Goal: Check status: Check status

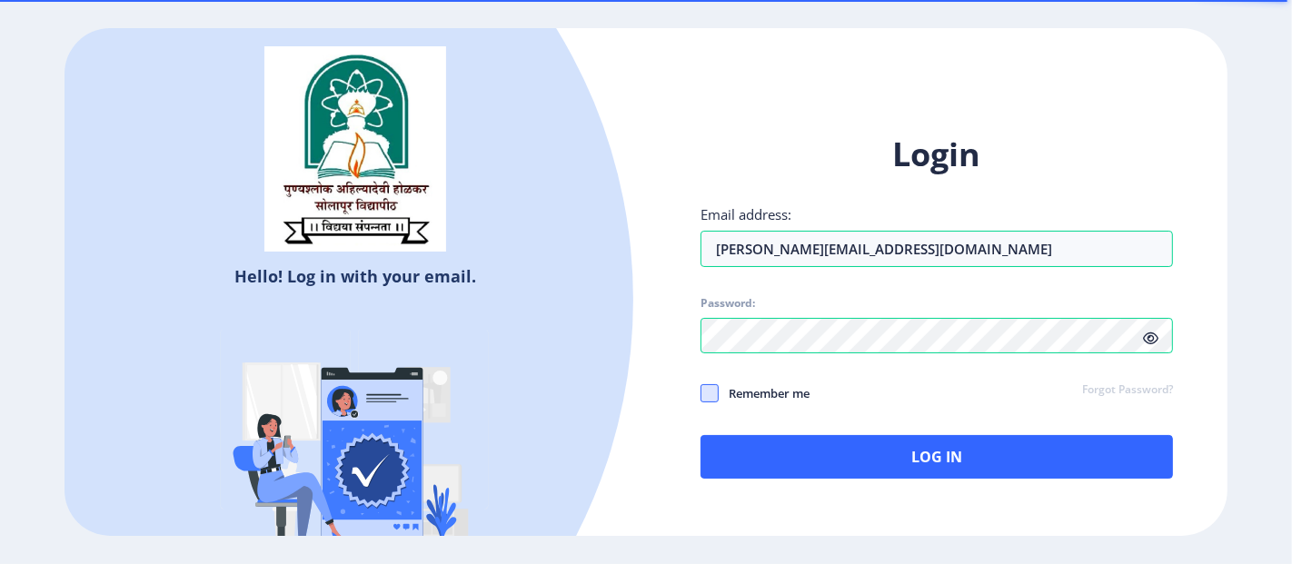
click at [714, 400] on span at bounding box center [709, 393] width 18 height 18
click at [701, 394] on input "Remember me" at bounding box center [700, 393] width 1 height 1
checkbox input "true"
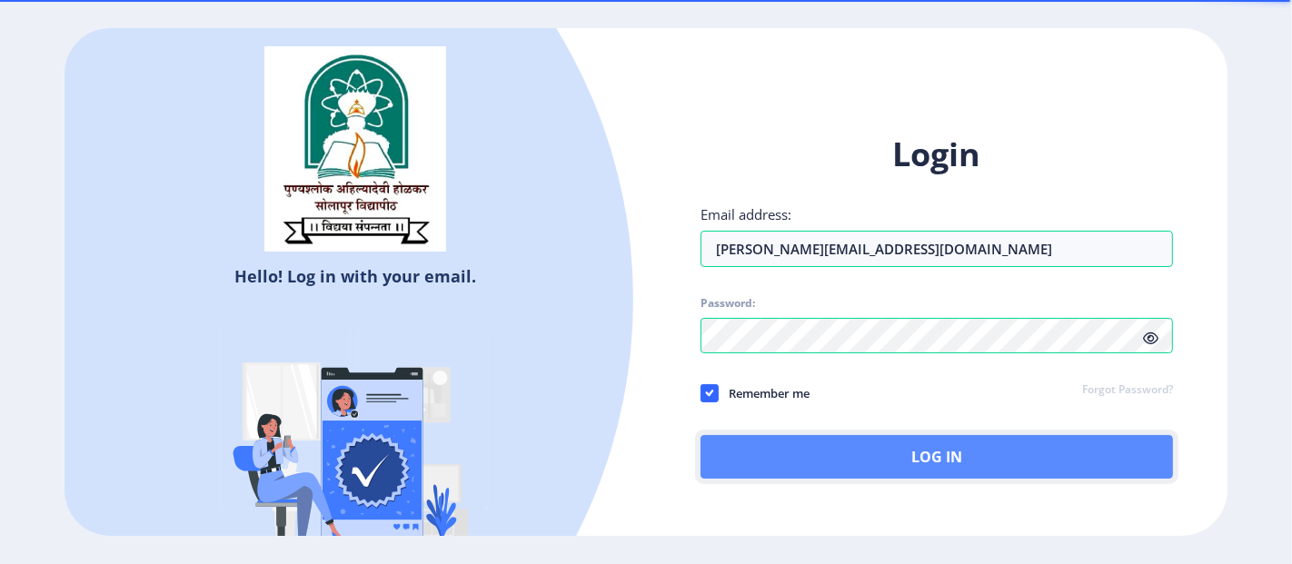
click at [910, 451] on button "Log In" at bounding box center [936, 457] width 472 height 44
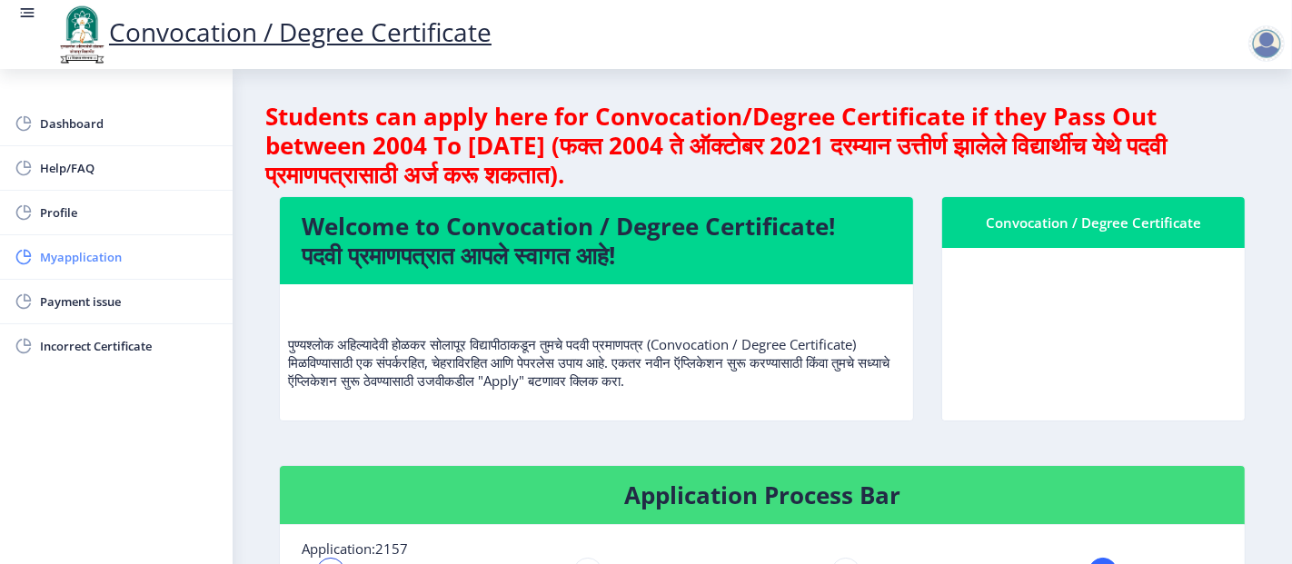
click at [73, 253] on span "Myapplication" at bounding box center [129, 257] width 178 height 22
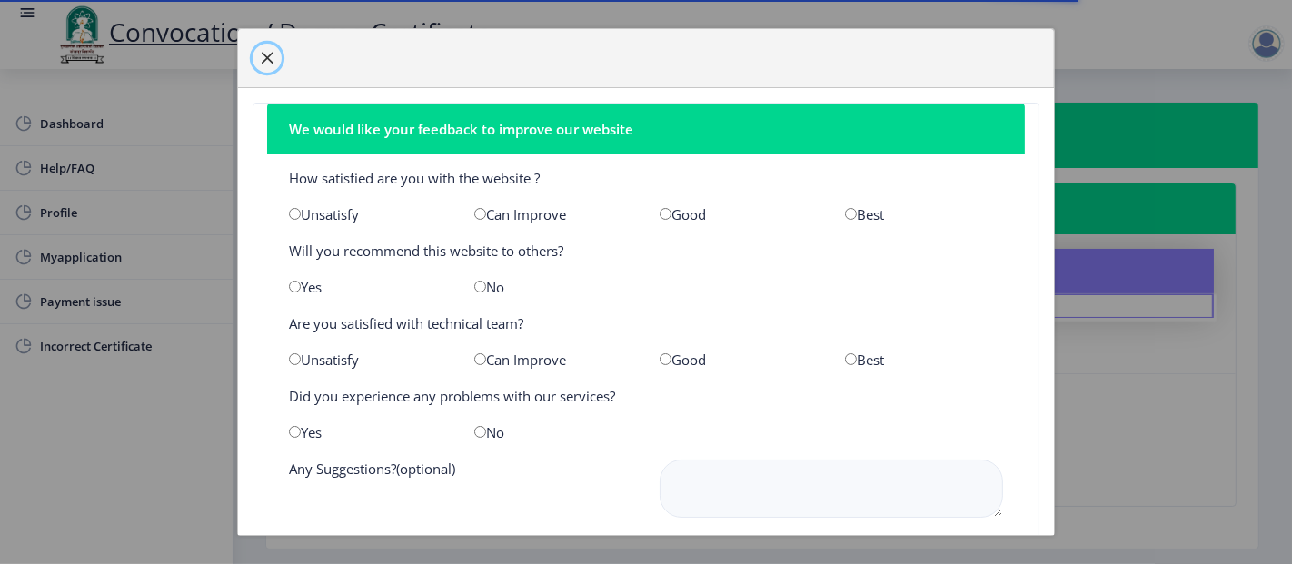
click at [256, 58] on button "button" at bounding box center [267, 58] width 29 height 29
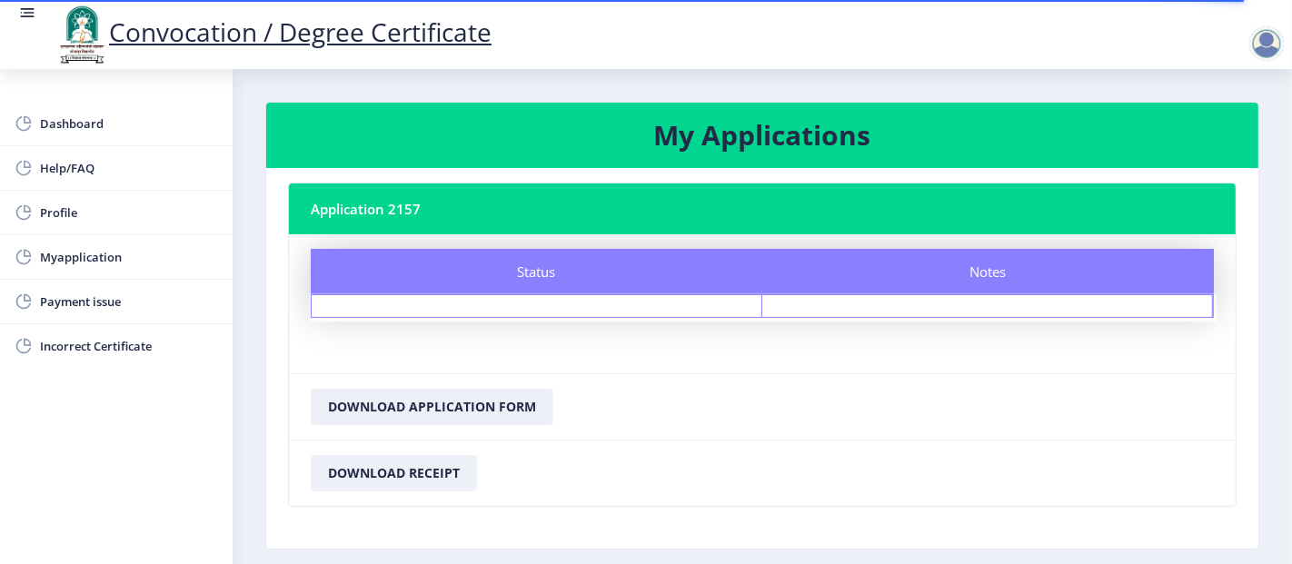
click at [611, 305] on div "Status" at bounding box center [537, 306] width 451 height 22
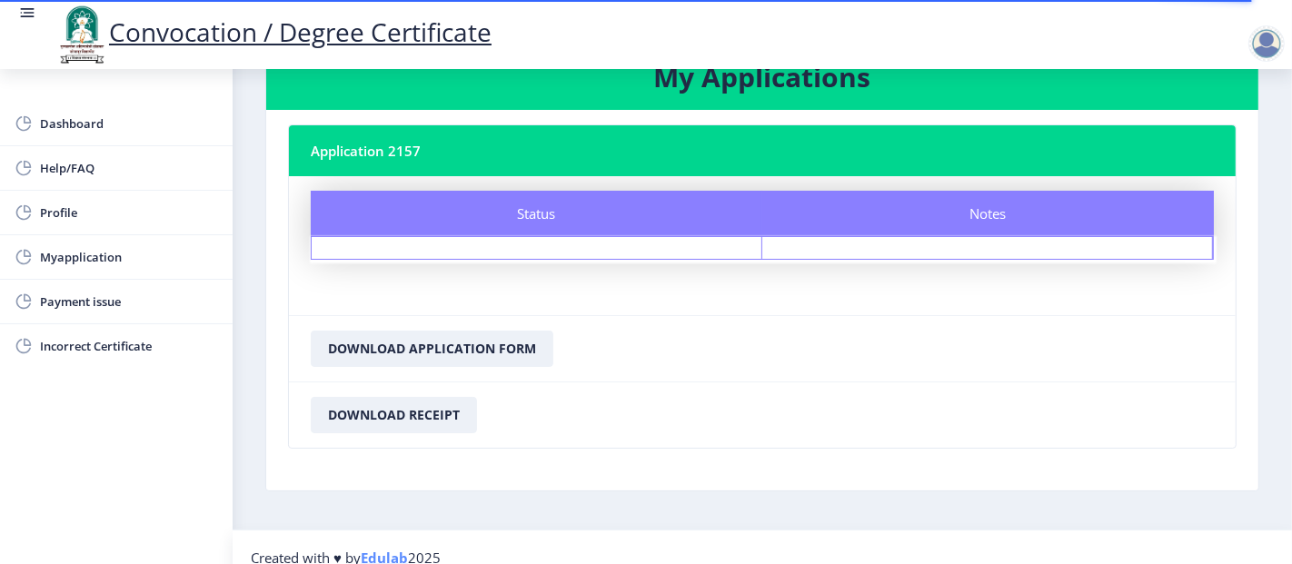
scroll to position [74, 0]
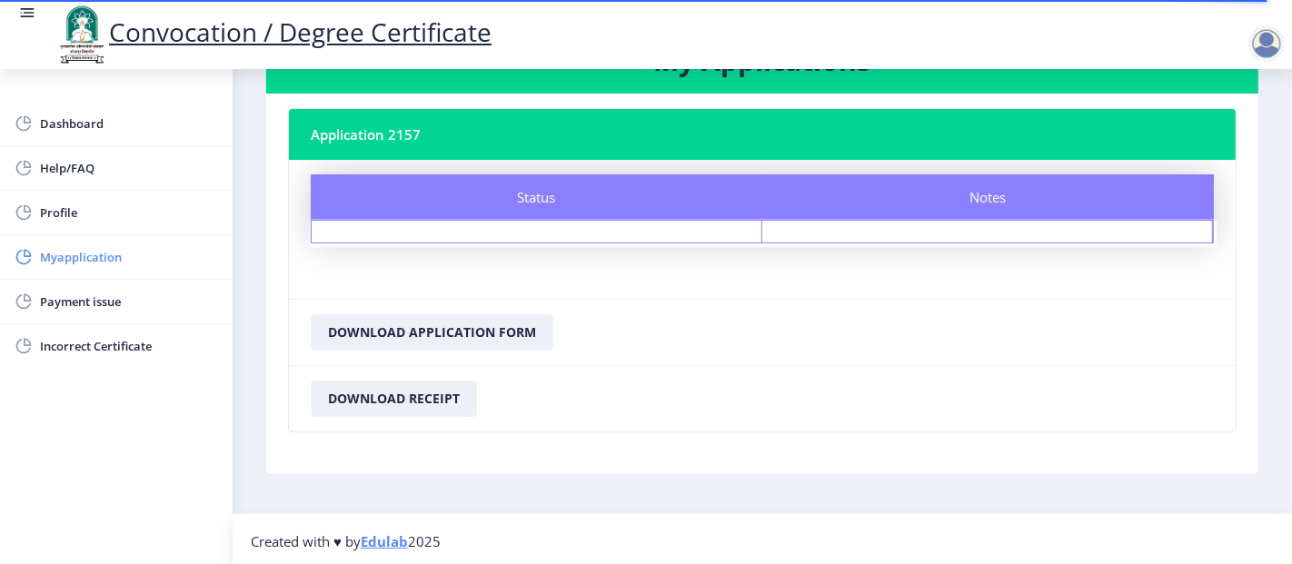
click at [99, 257] on span "Myapplication" at bounding box center [129, 257] width 178 height 22
click at [38, 209] on link "Profile" at bounding box center [116, 213] width 233 height 44
select select
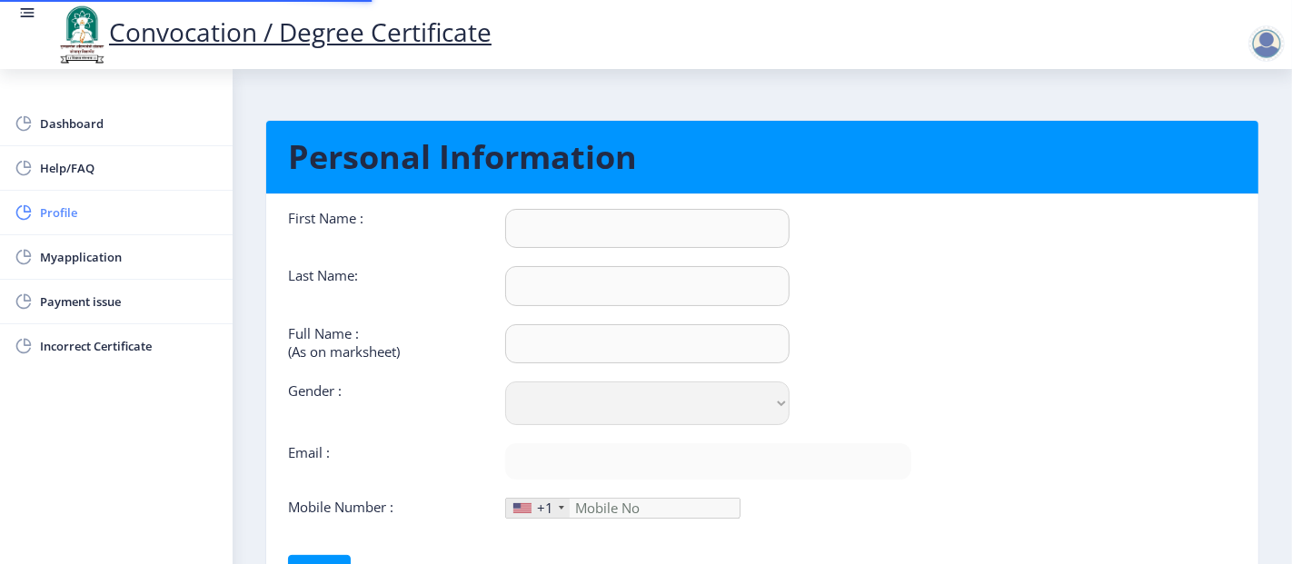
type input "[PERSON_NAME]"
select select "[DEMOGRAPHIC_DATA]"
type input "[PERSON_NAME][EMAIL_ADDRESS][DOMAIN_NAME]"
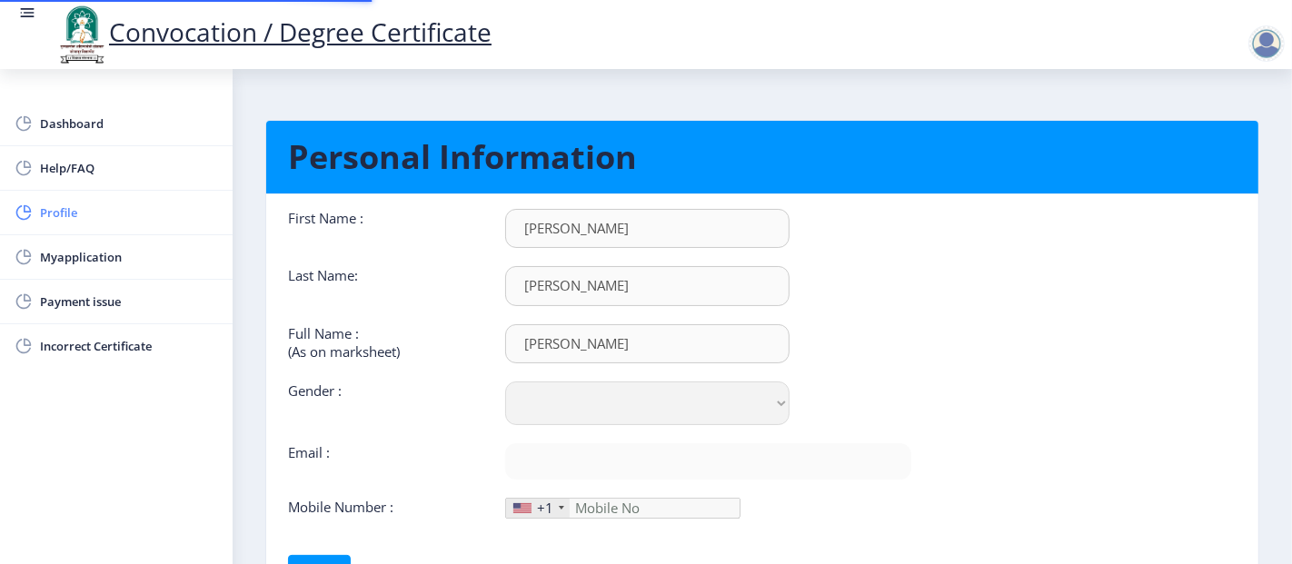
type input "9766929855"
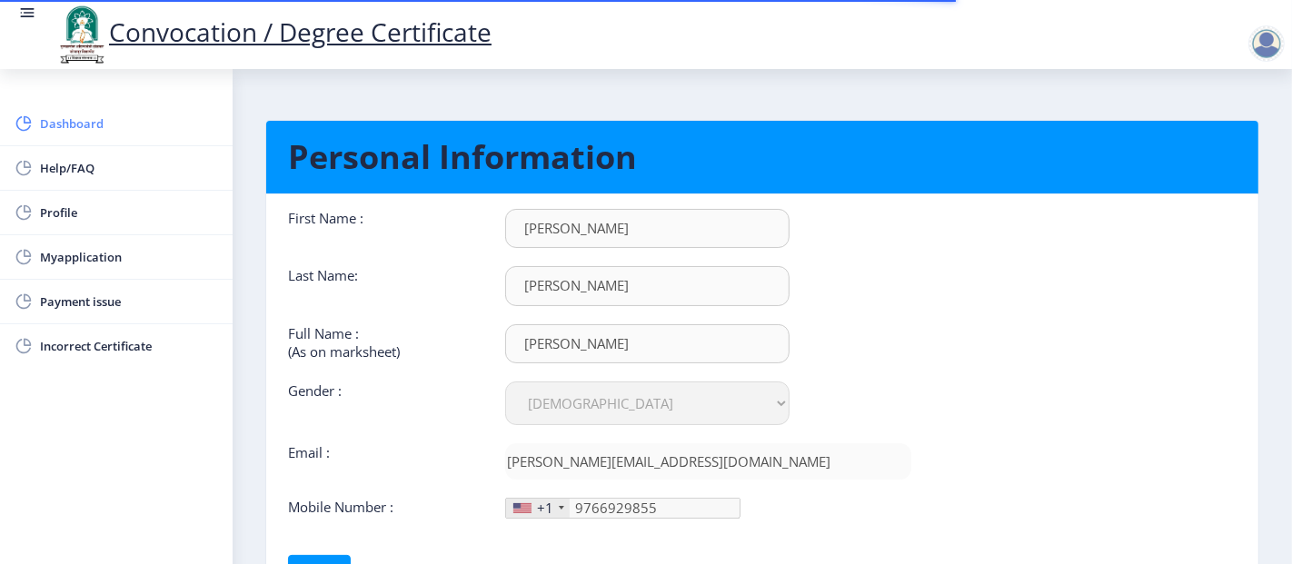
click at [73, 123] on span "Dashboard" at bounding box center [129, 124] width 178 height 22
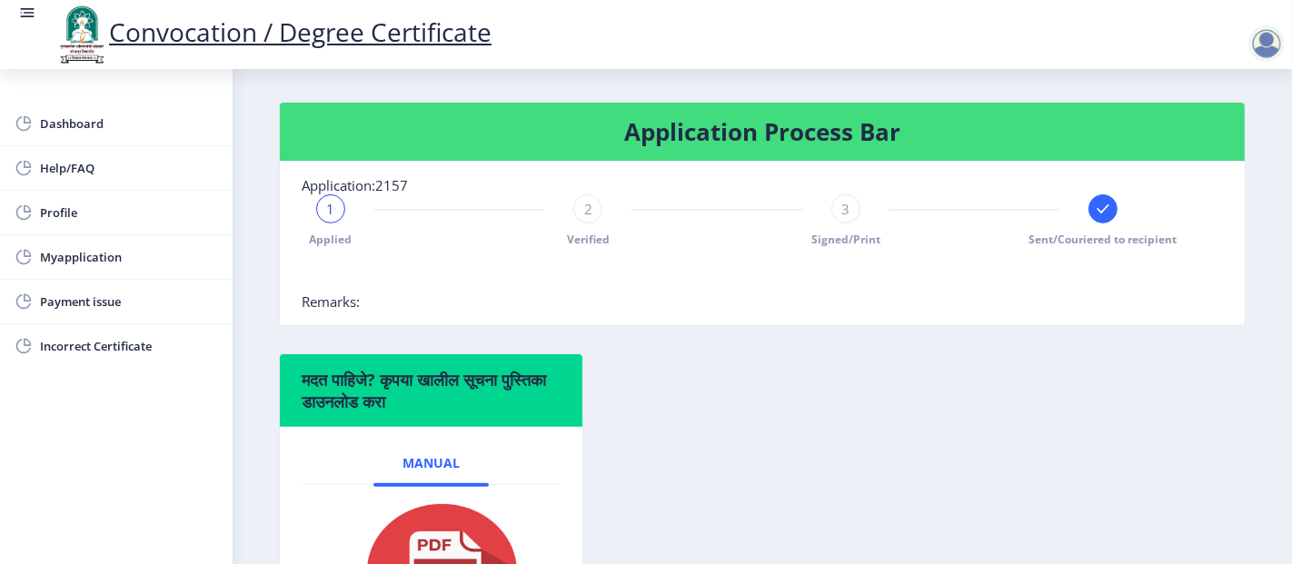
scroll to position [60, 0]
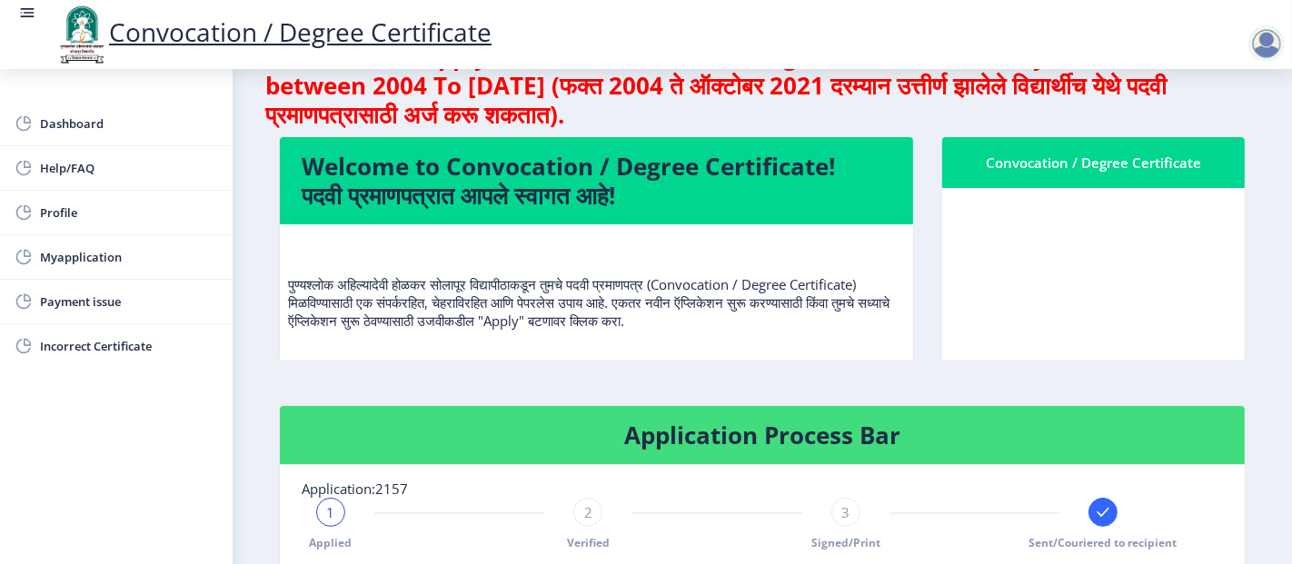
click at [1074, 174] on nb-card-header "Convocation / Degree Certificate" at bounding box center [1093, 162] width 302 height 51
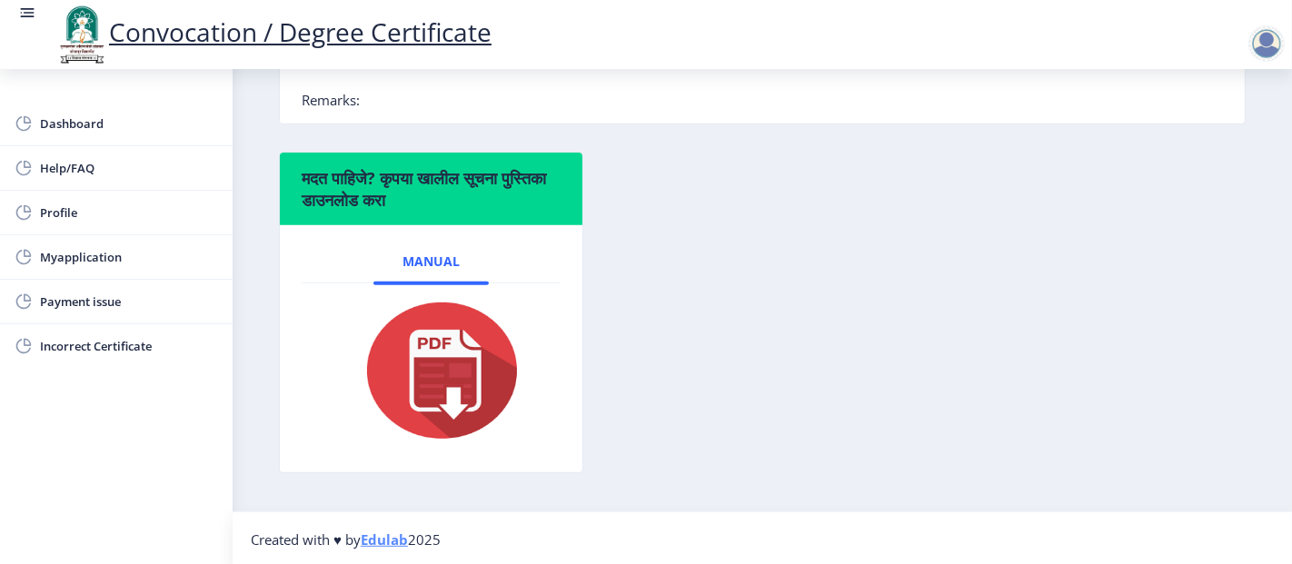
scroll to position [262, 0]
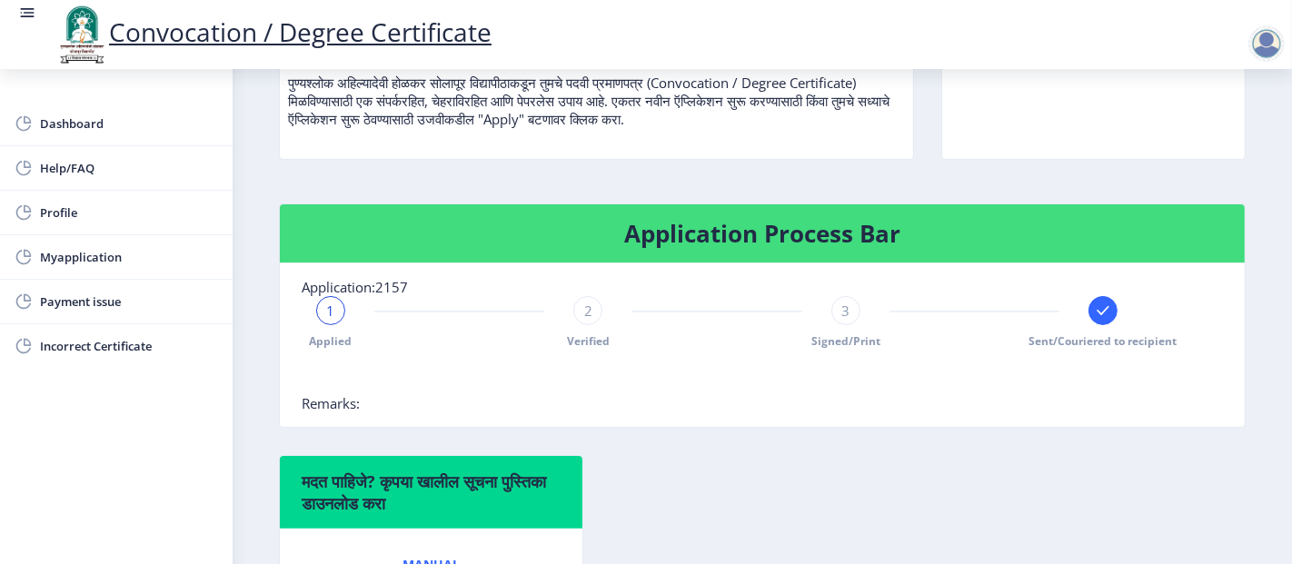
click at [840, 320] on div "3" at bounding box center [845, 310] width 29 height 29
click at [841, 302] on span "3" at bounding box center [845, 311] width 8 height 18
click at [838, 312] on div "3" at bounding box center [845, 310] width 29 height 29
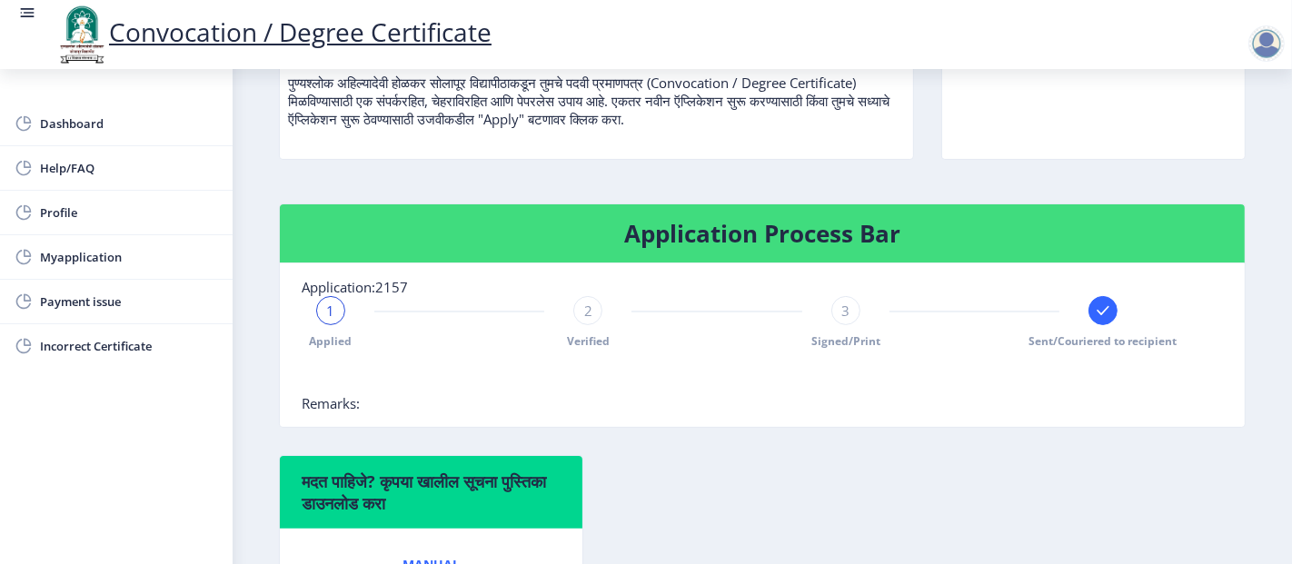
click at [829, 336] on span "Signed/Print" at bounding box center [845, 340] width 69 height 15
click at [96, 271] on link "Myapplication" at bounding box center [116, 257] width 233 height 44
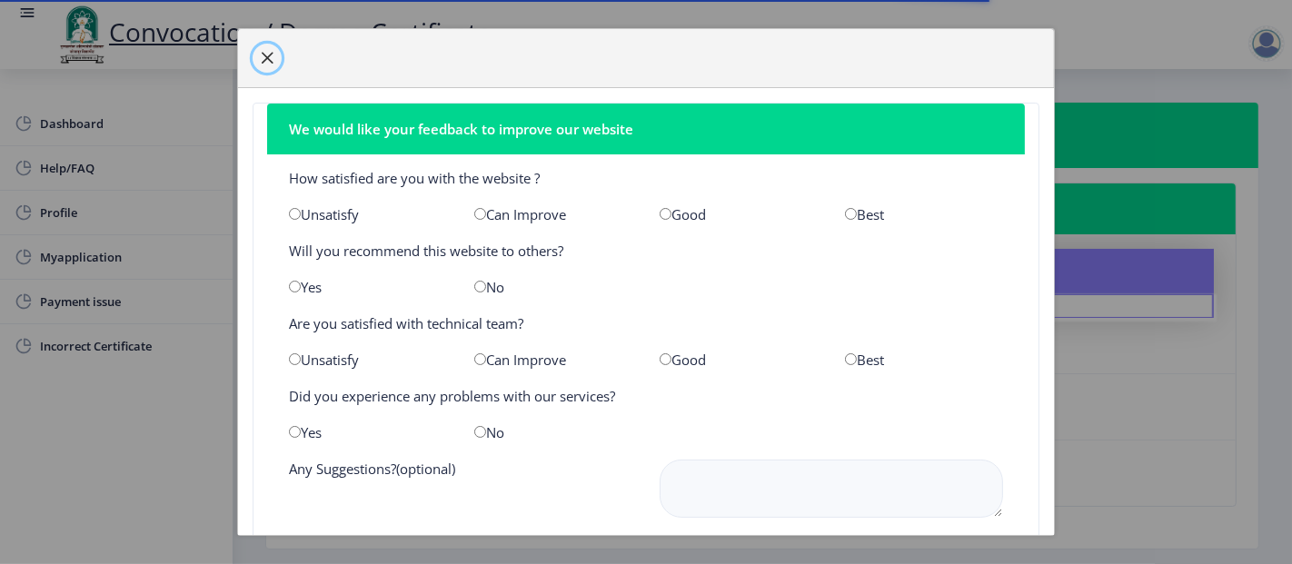
click at [260, 56] on span "button" at bounding box center [267, 58] width 15 height 15
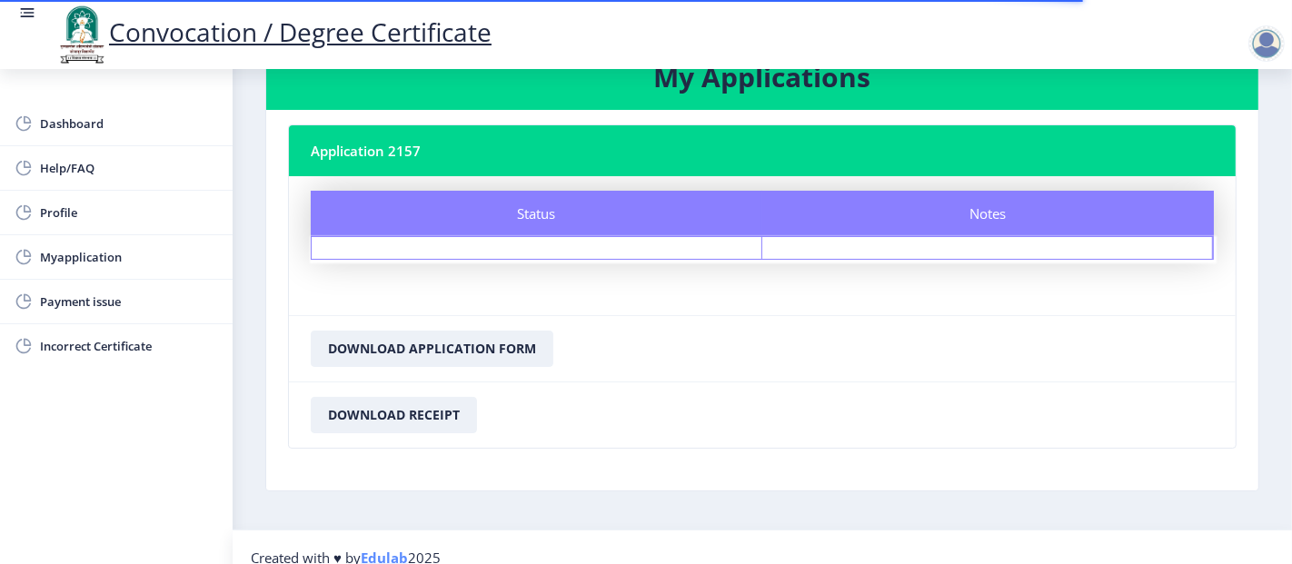
scroll to position [74, 0]
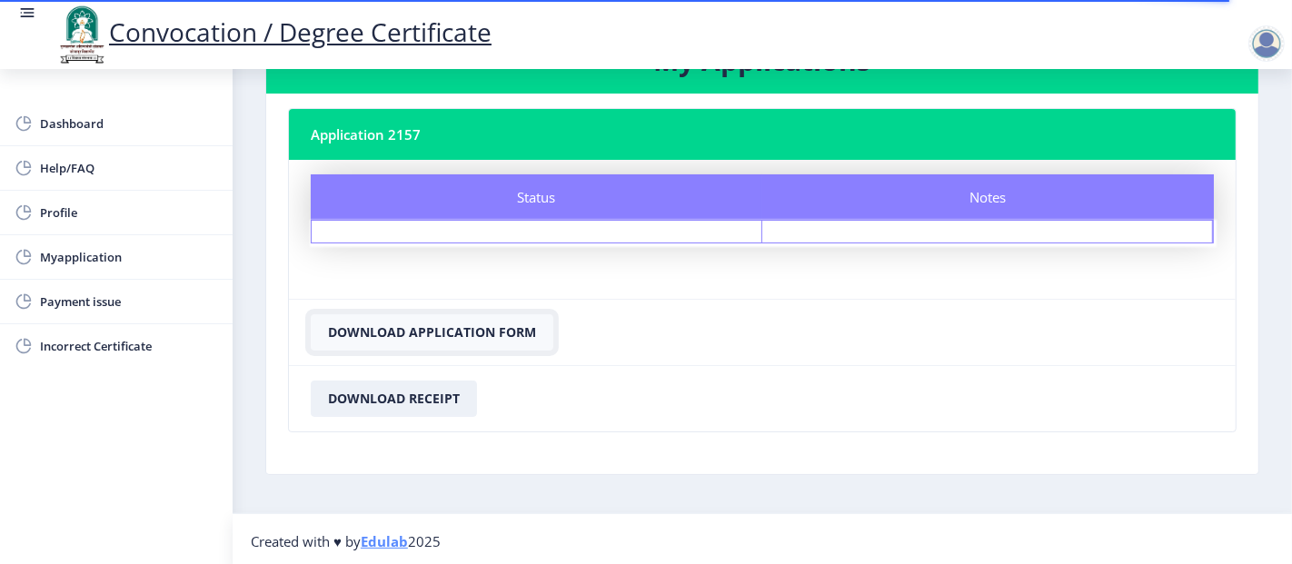
click at [417, 328] on button "Download Application Form" at bounding box center [432, 332] width 243 height 36
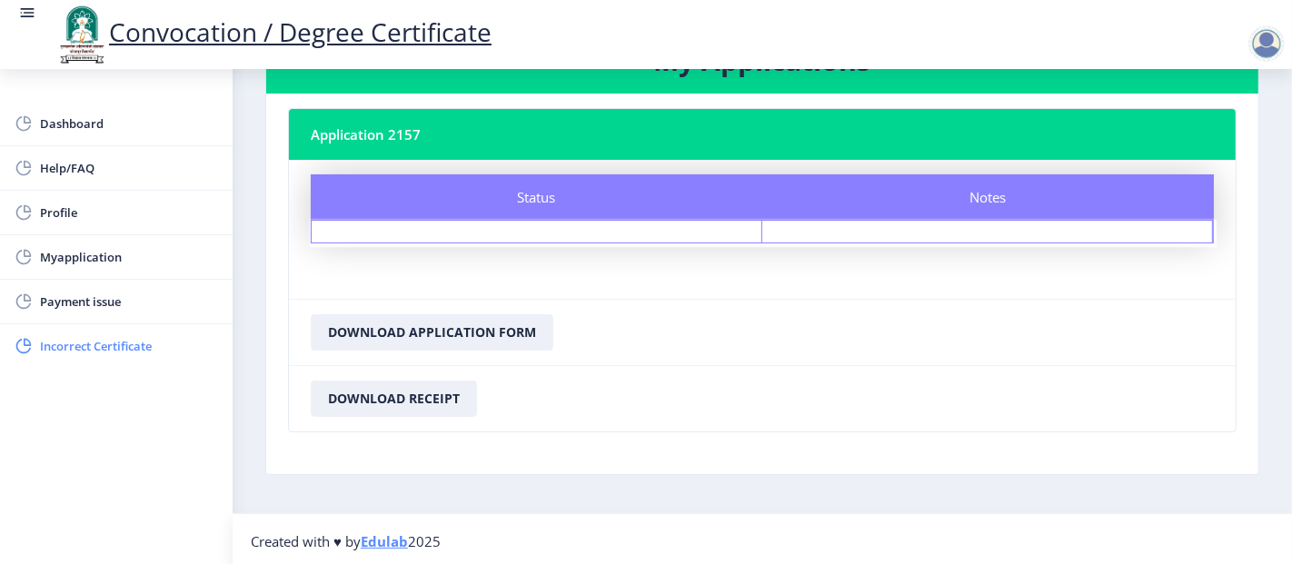
click at [113, 354] on span "Incorrect Certificate" at bounding box center [129, 346] width 178 height 22
